Goal: Feedback & Contribution: Leave review/rating

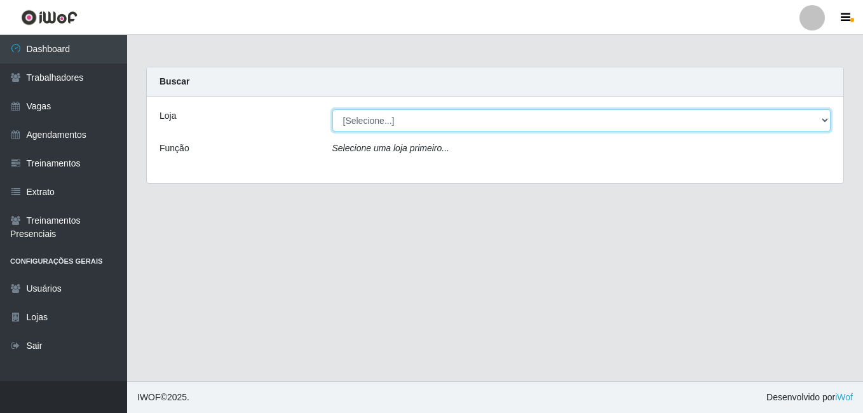
drag, startPoint x: 0, startPoint y: 0, endPoint x: 371, endPoint y: 133, distance: 394.3
click at [353, 118] on select "[Selecione...] [GEOGRAPHIC_DATA] - [DATE][GEOGRAPHIC_DATA]" at bounding box center [581, 120] width 499 height 22
select select "471"
click at [332, 109] on select "[Selecione...] [GEOGRAPHIC_DATA] - [DATE][GEOGRAPHIC_DATA]" at bounding box center [581, 120] width 499 height 22
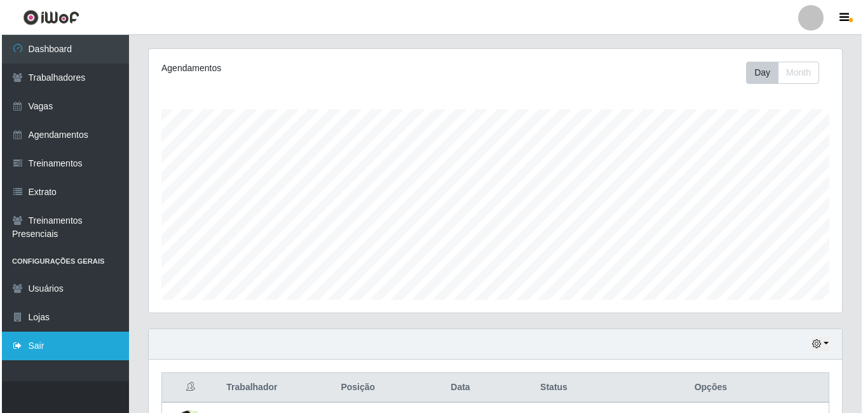
scroll to position [443, 0]
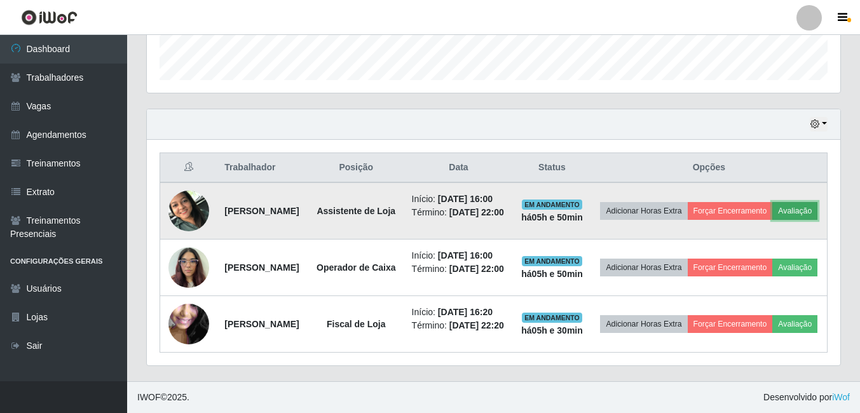
click at [772, 202] on button "Avaliação" at bounding box center [794, 211] width 45 height 18
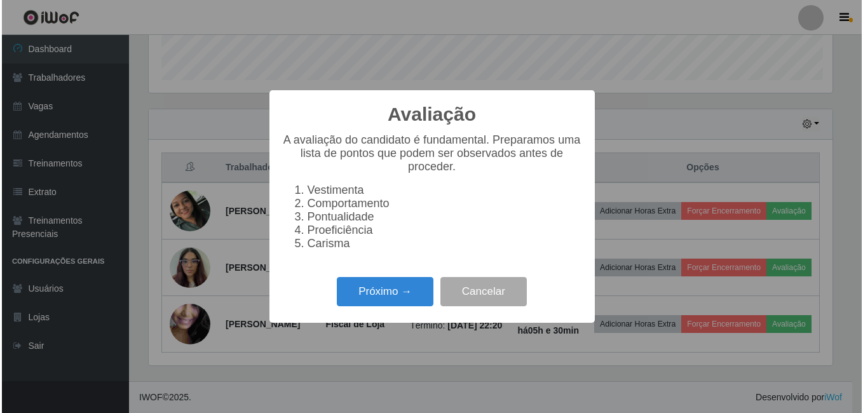
scroll to position [264, 687]
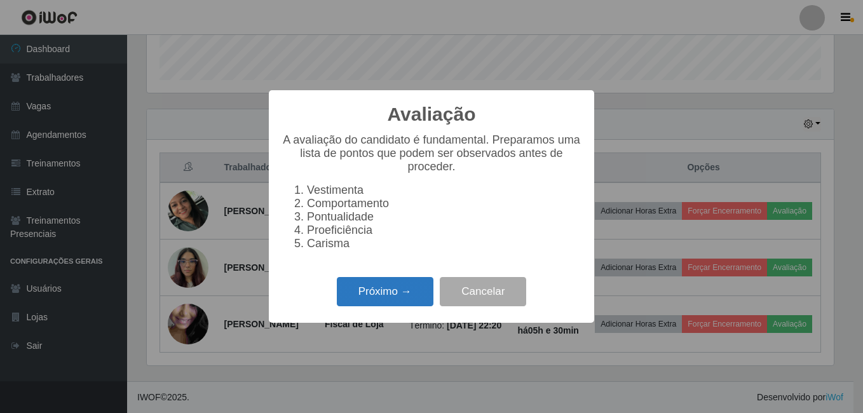
click at [374, 307] on button "Próximo →" at bounding box center [385, 292] width 97 height 30
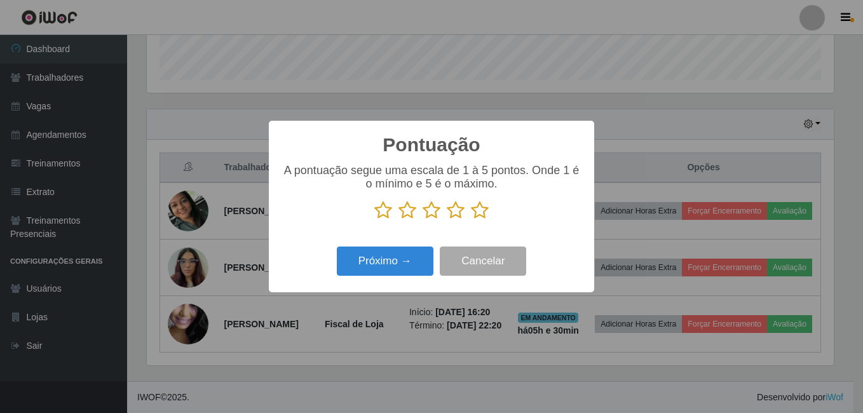
scroll to position [635466, 635043]
click at [482, 218] on icon at bounding box center [480, 210] width 18 height 19
click at [471, 220] on input "radio" at bounding box center [471, 220] width 0 height 0
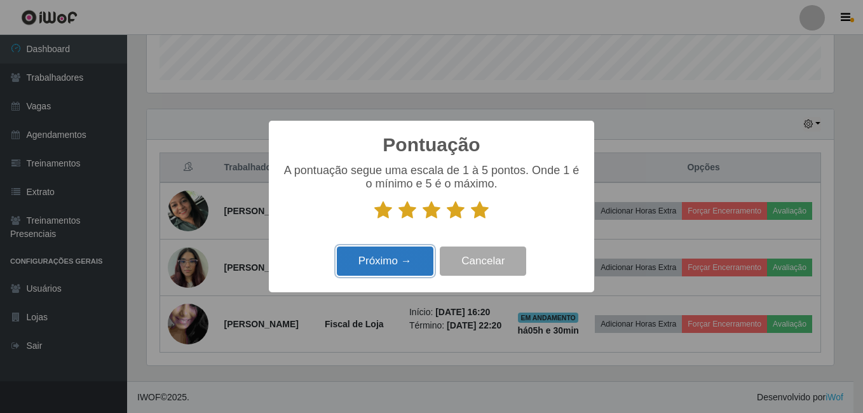
click at [369, 274] on button "Próximo →" at bounding box center [385, 262] width 97 height 30
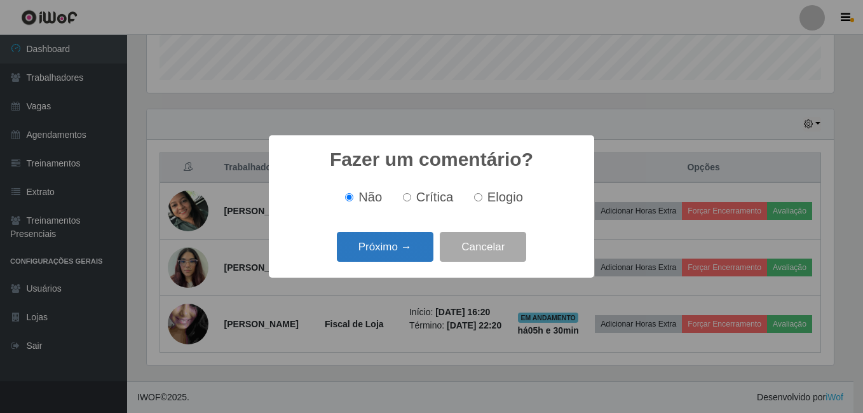
click at [368, 258] on button "Próximo →" at bounding box center [385, 247] width 97 height 30
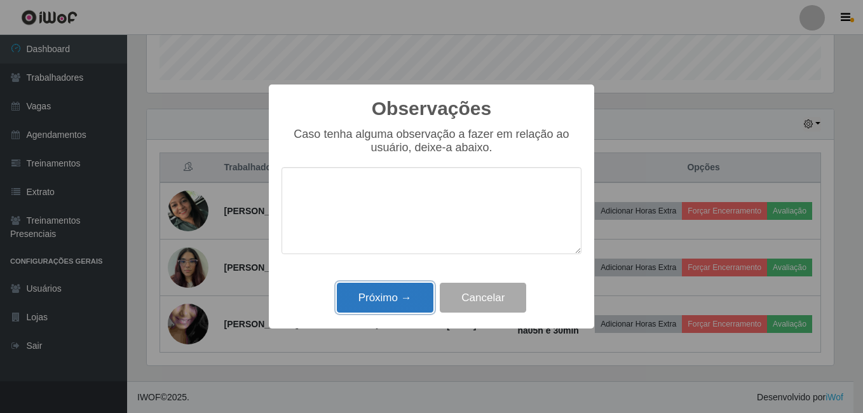
click at [388, 305] on button "Próximo →" at bounding box center [385, 298] width 97 height 30
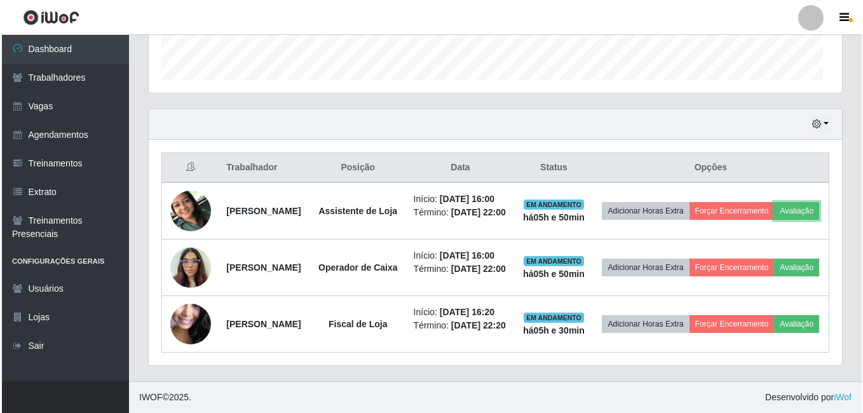
scroll to position [264, 694]
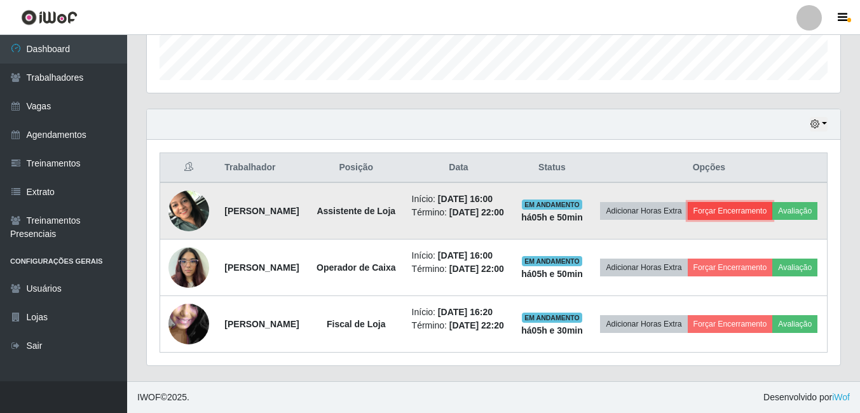
click at [771, 202] on button "Forçar Encerramento" at bounding box center [730, 211] width 85 height 18
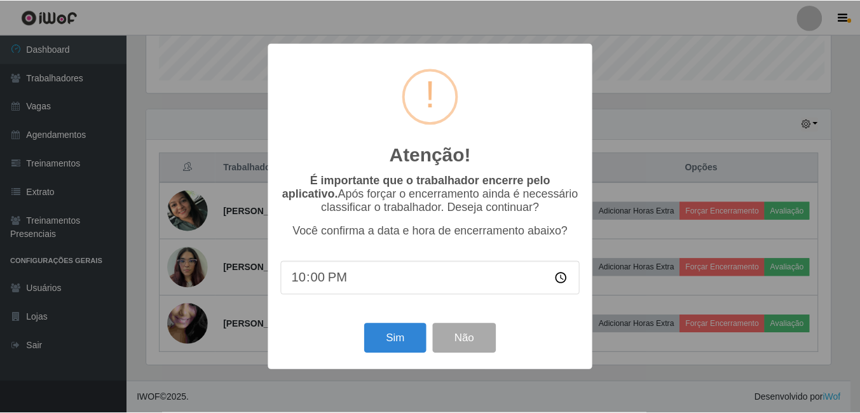
scroll to position [264, 687]
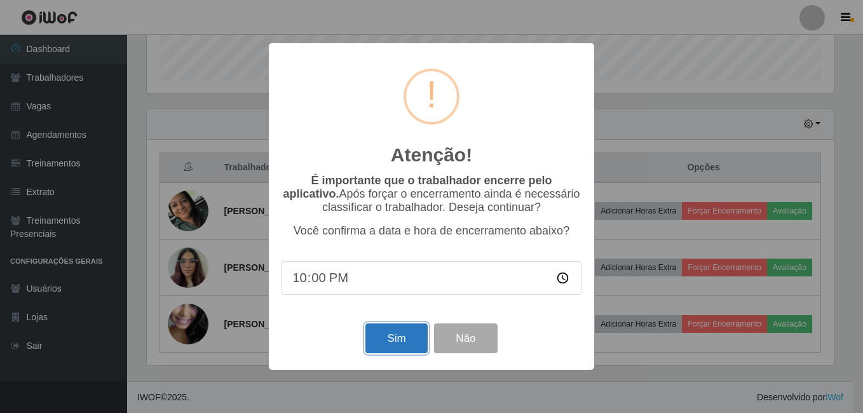
click at [404, 346] on button "Sim" at bounding box center [397, 339] width 62 height 30
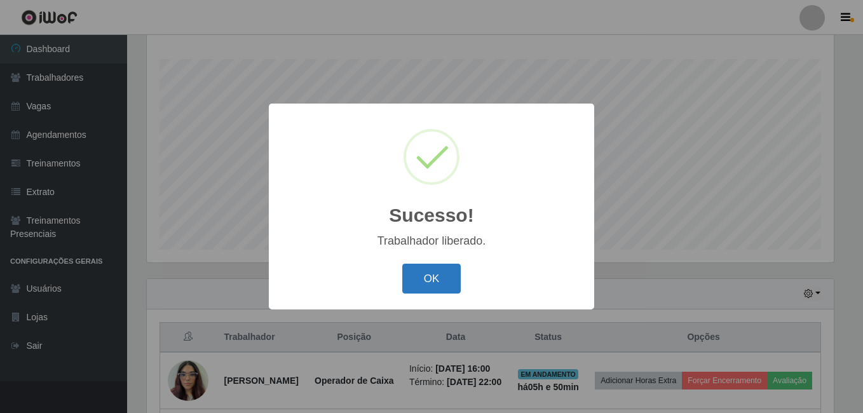
click at [411, 282] on button "OK" at bounding box center [431, 279] width 59 height 30
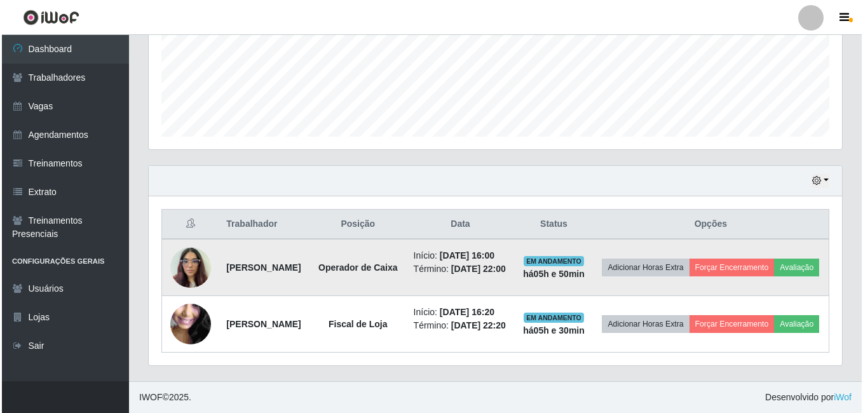
scroll to position [364, 0]
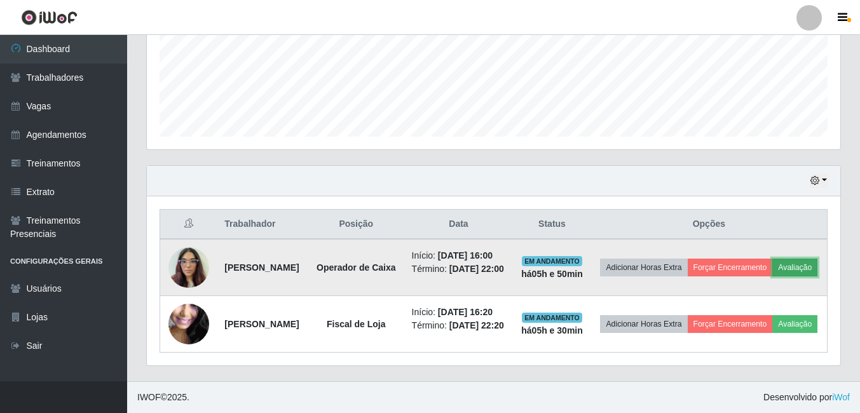
click at [772, 259] on button "Avaliação" at bounding box center [794, 268] width 45 height 18
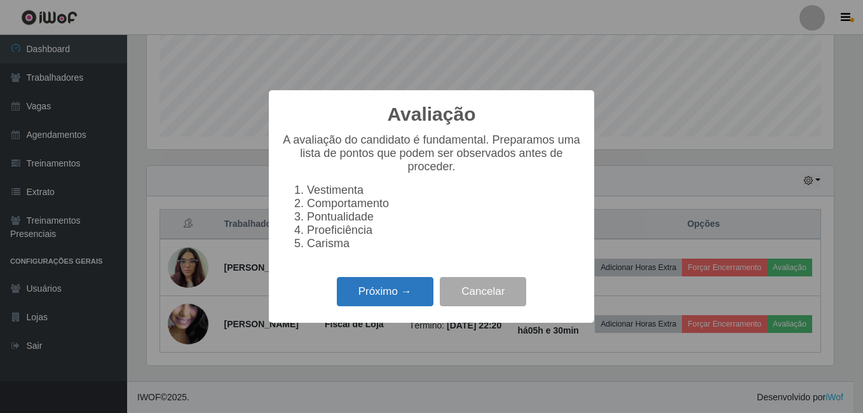
click at [381, 299] on button "Próximo →" at bounding box center [385, 292] width 97 height 30
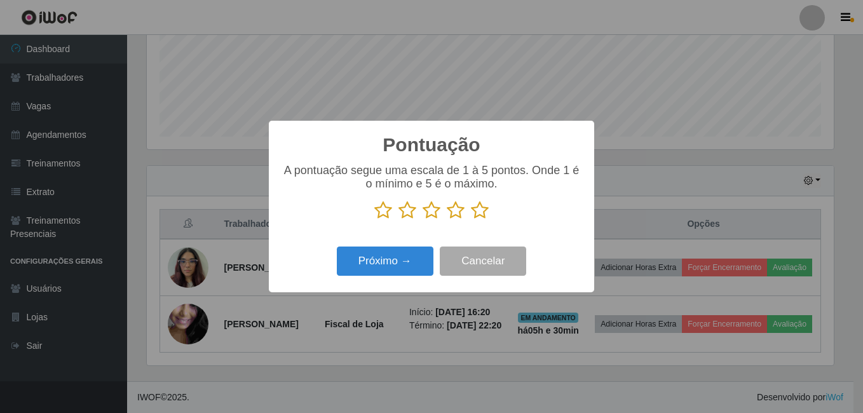
drag, startPoint x: 484, startPoint y: 202, endPoint x: 467, endPoint y: 224, distance: 27.7
click at [482, 207] on div "A pontuação segue uma escala de 1 à 5 pontos. Onde 1 é o mínimo e 5 é o máximo." at bounding box center [432, 192] width 300 height 56
click at [477, 212] on icon at bounding box center [480, 210] width 18 height 19
click at [471, 220] on input "radio" at bounding box center [471, 220] width 0 height 0
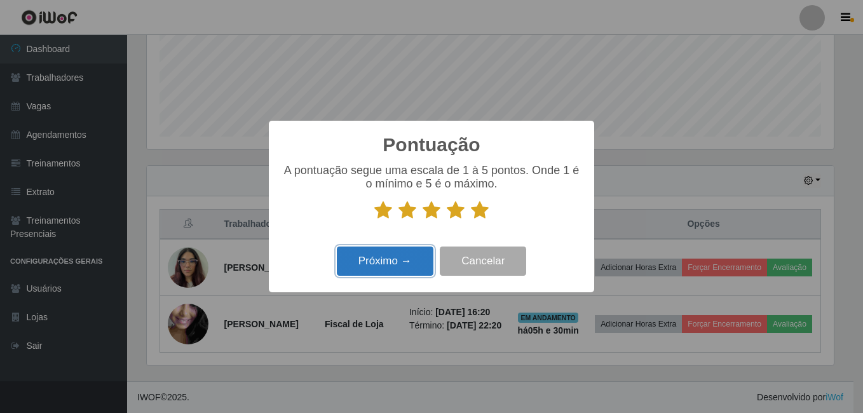
click at [390, 271] on button "Próximo →" at bounding box center [385, 262] width 97 height 30
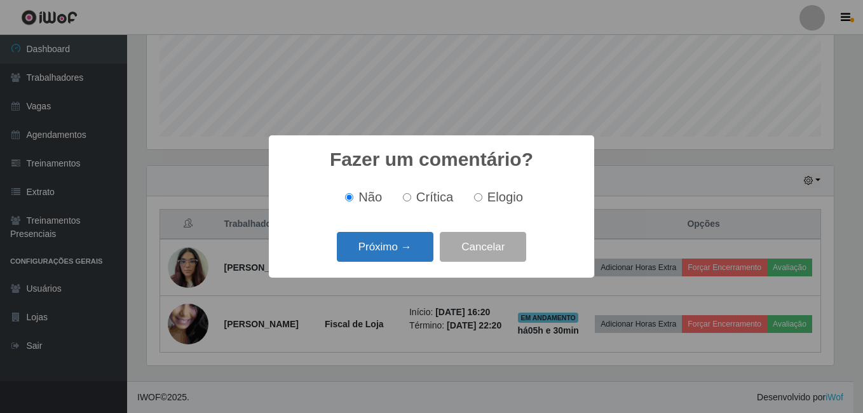
click at [376, 236] on button "Próximo →" at bounding box center [385, 247] width 97 height 30
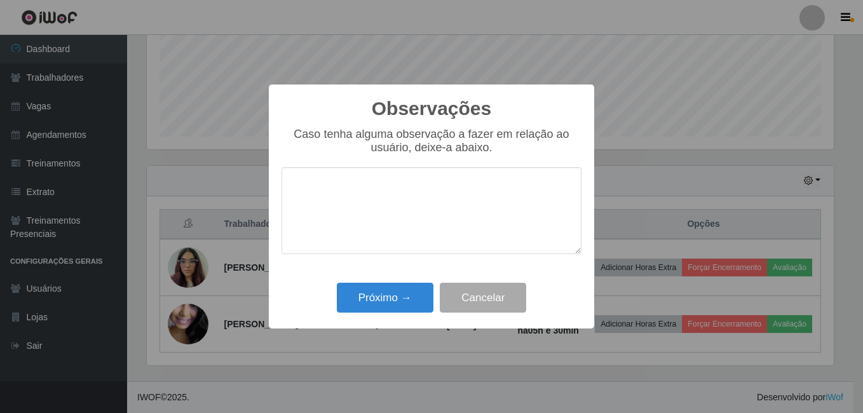
click at [383, 246] on textarea at bounding box center [432, 210] width 300 height 87
drag, startPoint x: 378, startPoint y: 296, endPoint x: 518, endPoint y: 290, distance: 140.0
click at [381, 296] on button "Próximo →" at bounding box center [385, 298] width 97 height 30
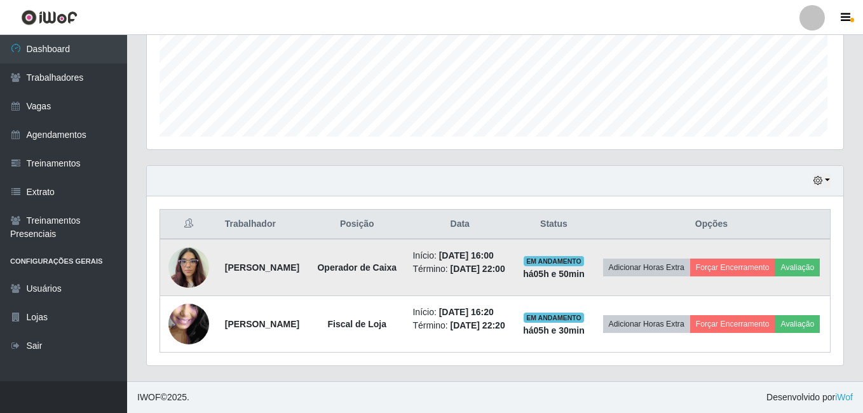
scroll to position [264, 694]
click at [764, 259] on button "Forçar Encerramento" at bounding box center [730, 268] width 85 height 18
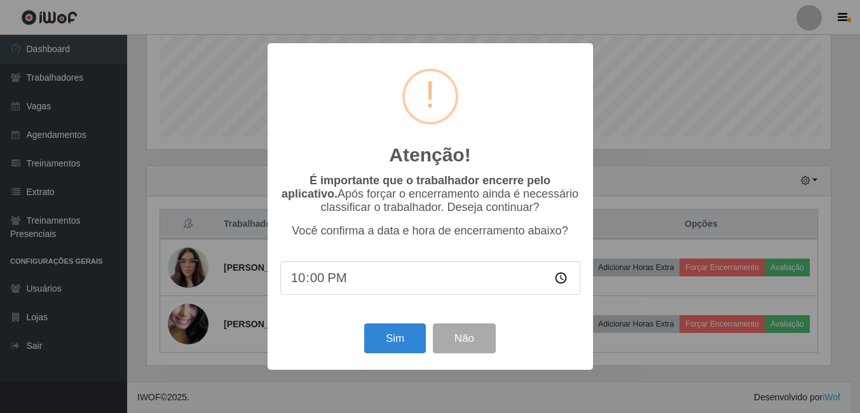
scroll to position [264, 687]
click at [395, 344] on button "Sim" at bounding box center [397, 339] width 62 height 30
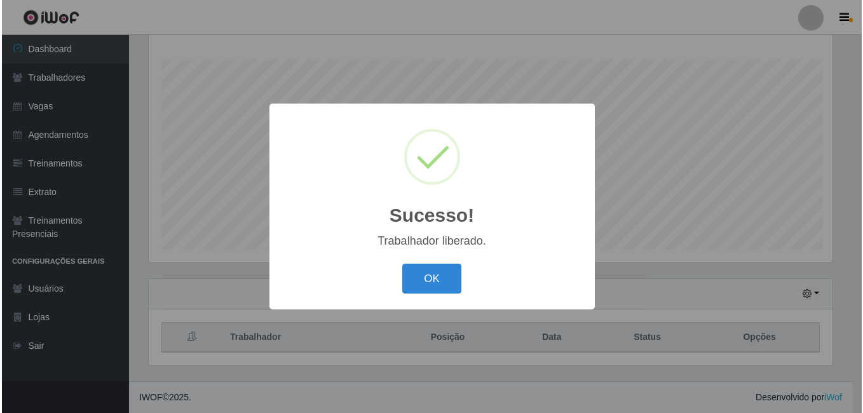
scroll to position [0, 0]
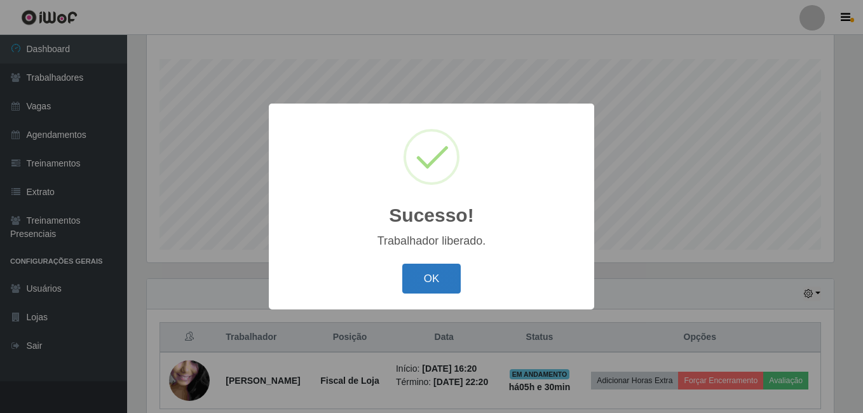
click at [447, 280] on button "OK" at bounding box center [431, 279] width 59 height 30
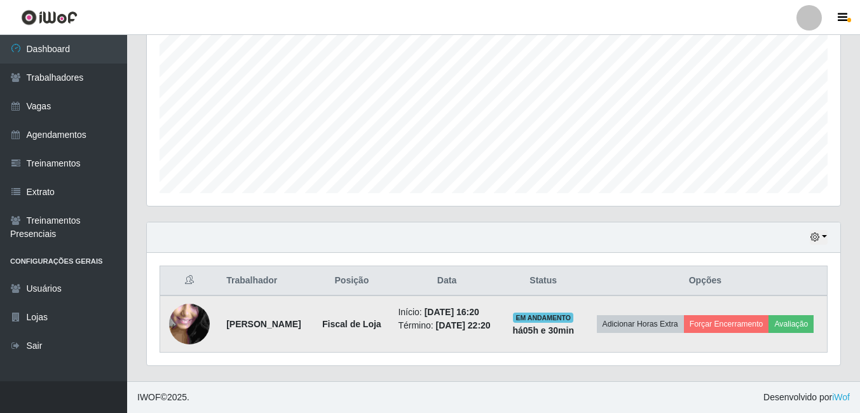
click at [195, 322] on img at bounding box center [189, 324] width 41 height 91
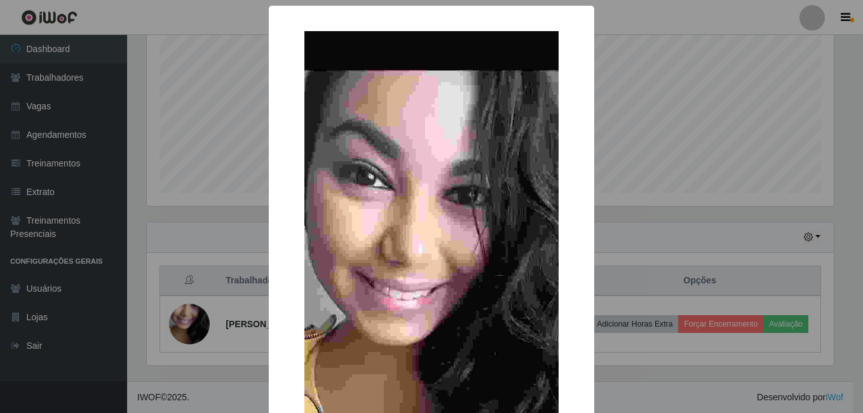
click at [612, 173] on div "× OK Cancel" at bounding box center [431, 206] width 863 height 413
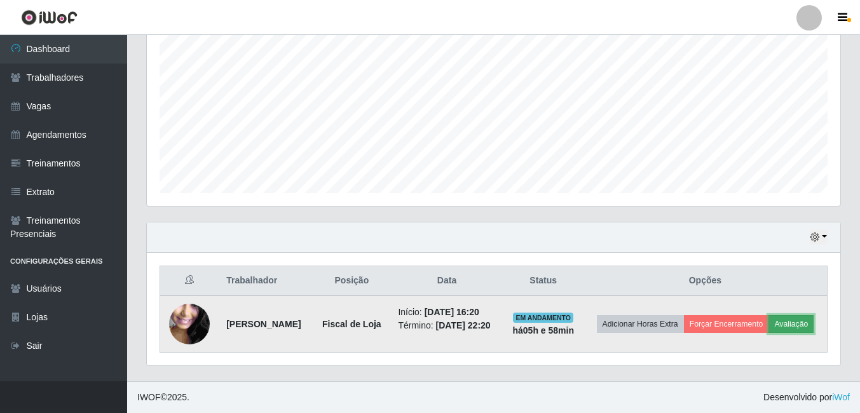
click at [769, 330] on button "Avaliação" at bounding box center [791, 324] width 45 height 18
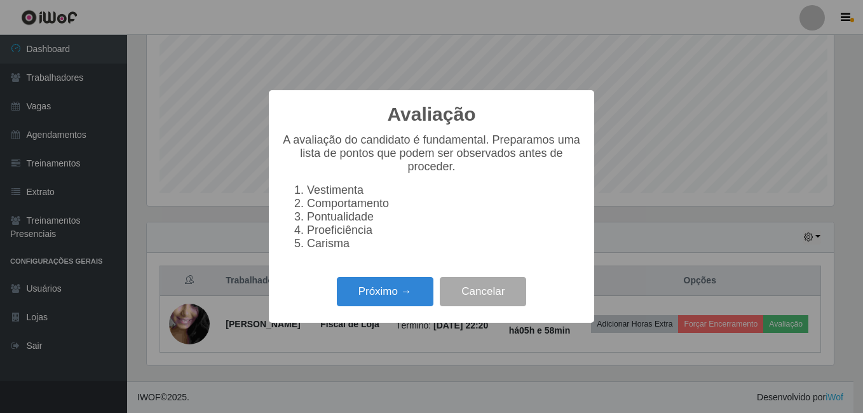
scroll to position [264, 687]
click at [364, 274] on div "Avaliação × A avaliação do candidato é fundamental. Preparamos uma lista de pon…" at bounding box center [431, 206] width 325 height 232
click at [378, 293] on button "Próximo →" at bounding box center [385, 292] width 97 height 30
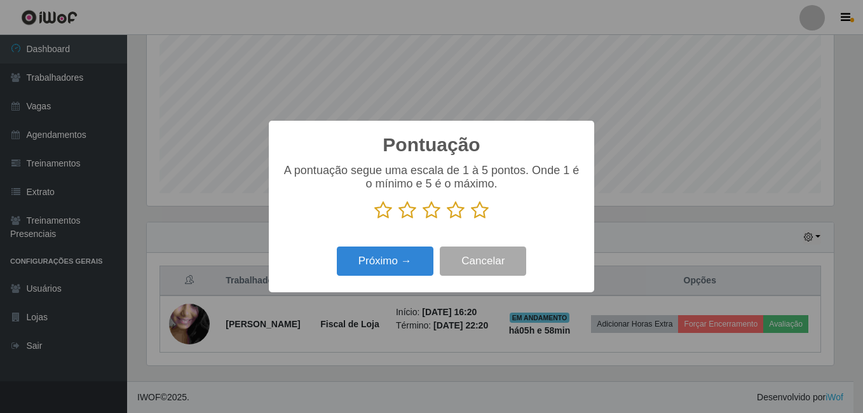
click at [484, 213] on icon at bounding box center [480, 210] width 18 height 19
click at [471, 220] on input "radio" at bounding box center [471, 220] width 0 height 0
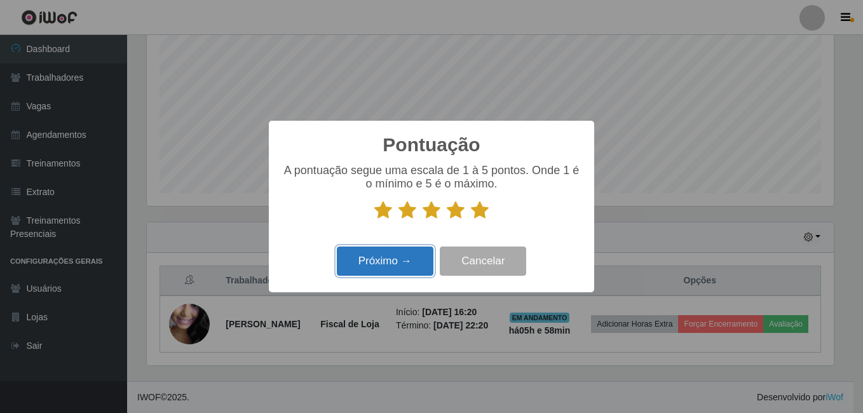
click at [394, 273] on button "Próximo →" at bounding box center [385, 262] width 97 height 30
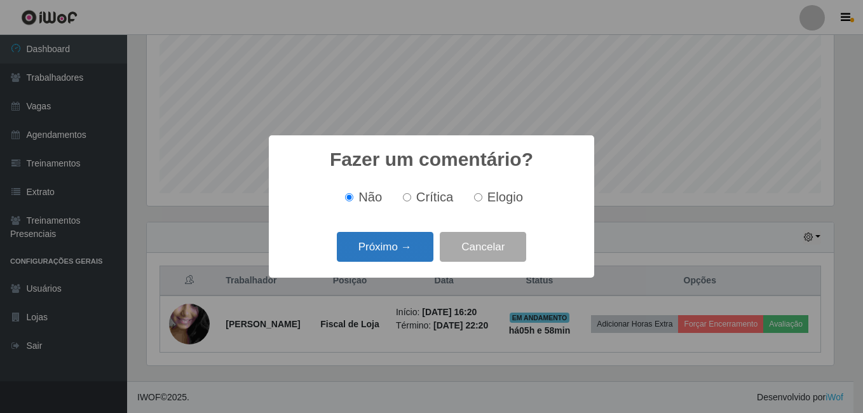
click at [397, 247] on button "Próximo →" at bounding box center [385, 247] width 97 height 30
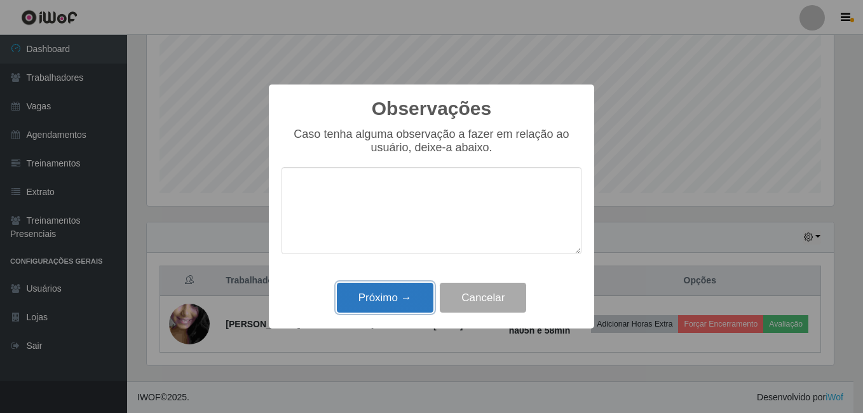
click at [404, 294] on button "Próximo →" at bounding box center [385, 298] width 97 height 30
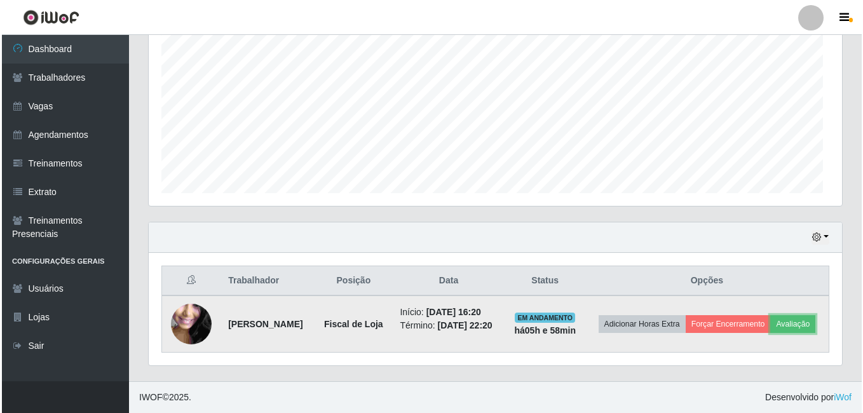
scroll to position [264, 694]
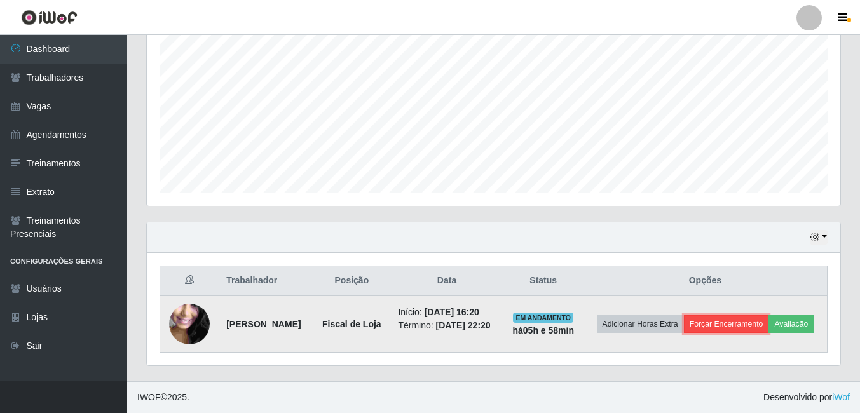
click at [769, 317] on button "Forçar Encerramento" at bounding box center [726, 324] width 85 height 18
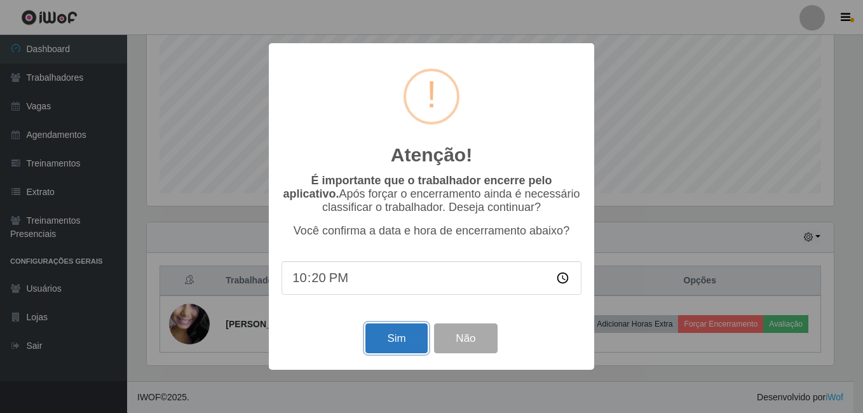
click at [393, 332] on button "Sim" at bounding box center [397, 339] width 62 height 30
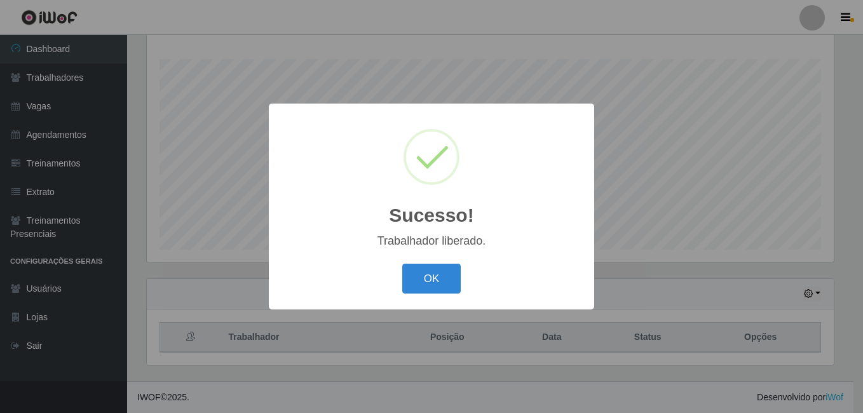
click at [402, 264] on button "OK" at bounding box center [431, 279] width 59 height 30
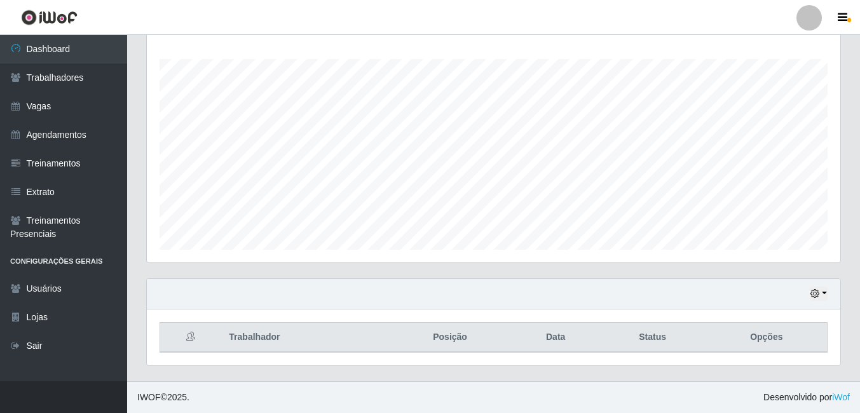
scroll to position [264, 694]
